Goal: Task Accomplishment & Management: Use online tool/utility

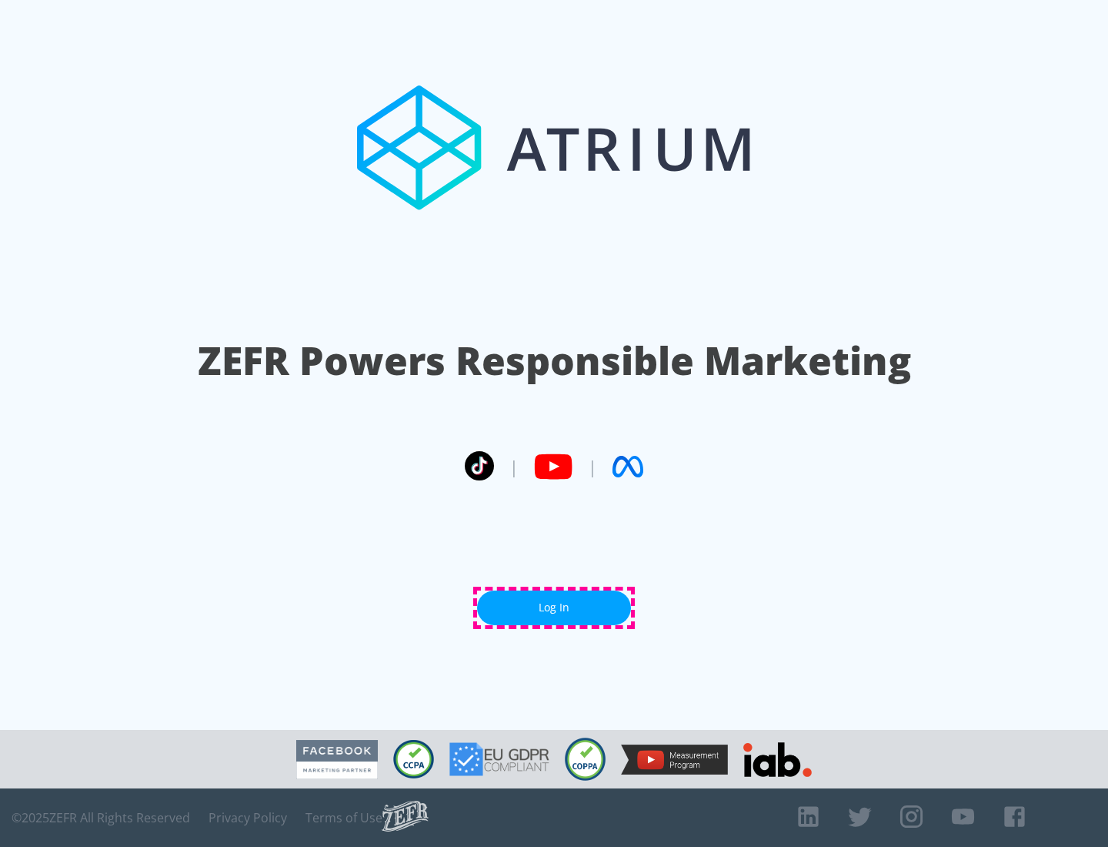
click at [554, 607] on link "Log In" at bounding box center [554, 607] width 154 height 35
